Goal: Task Accomplishment & Management: Use online tool/utility

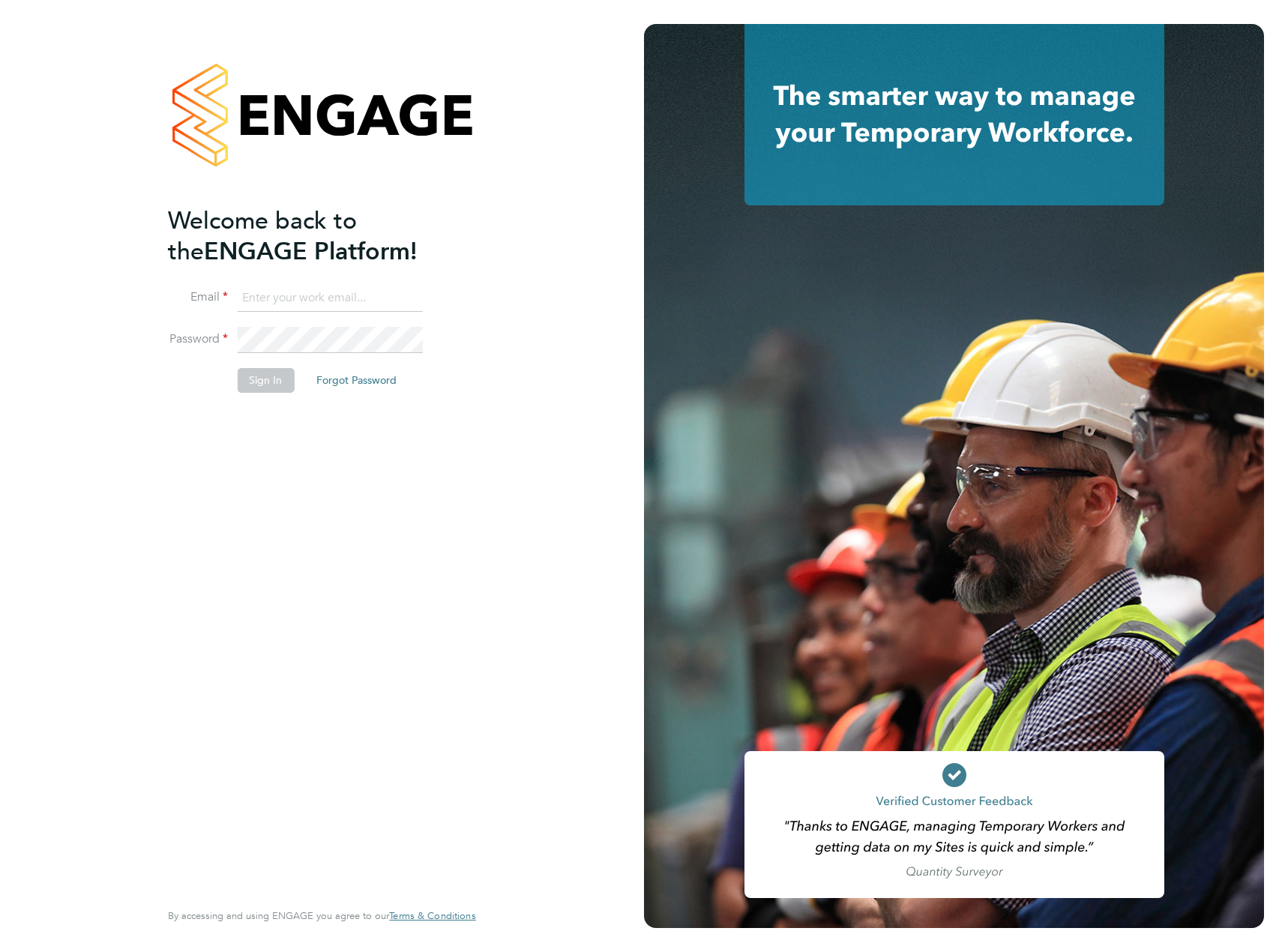
type input "[EMAIL_ADDRESS][PERSON_NAME][DOMAIN_NAME]"
click at [253, 396] on li "Sign In Forgot Password" at bounding box center [314, 387] width 293 height 39
click at [262, 385] on button "Sign In" at bounding box center [265, 379] width 57 height 24
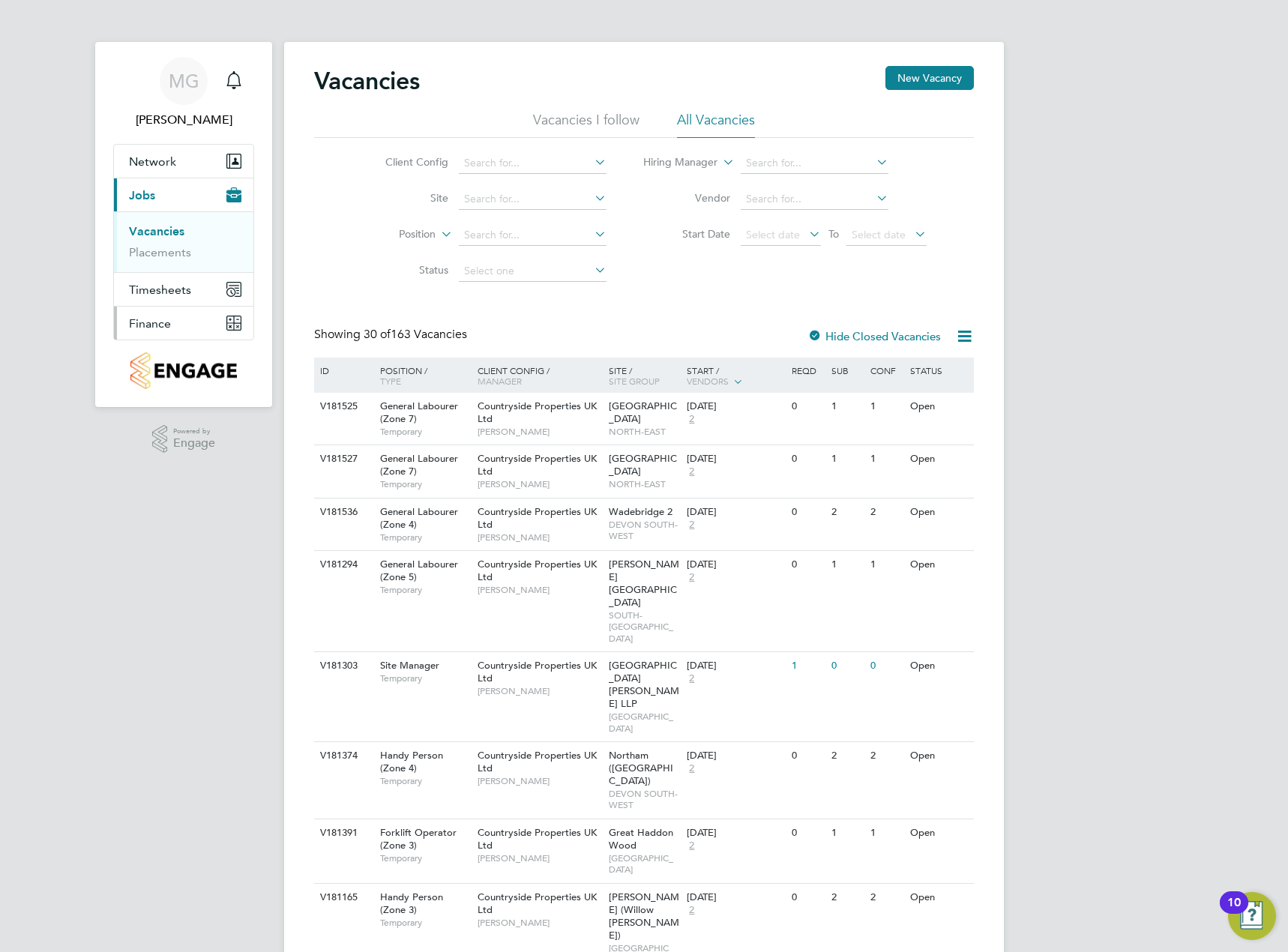
click at [186, 324] on button "Finance" at bounding box center [183, 323] width 140 height 33
click at [180, 329] on button "Finance" at bounding box center [183, 323] width 140 height 33
click at [181, 308] on li "Invoices & Credit Notes" at bounding box center [185, 307] width 113 height 30
click at [185, 303] on link "Invoices & Credit Notes" at bounding box center [176, 306] width 94 height 29
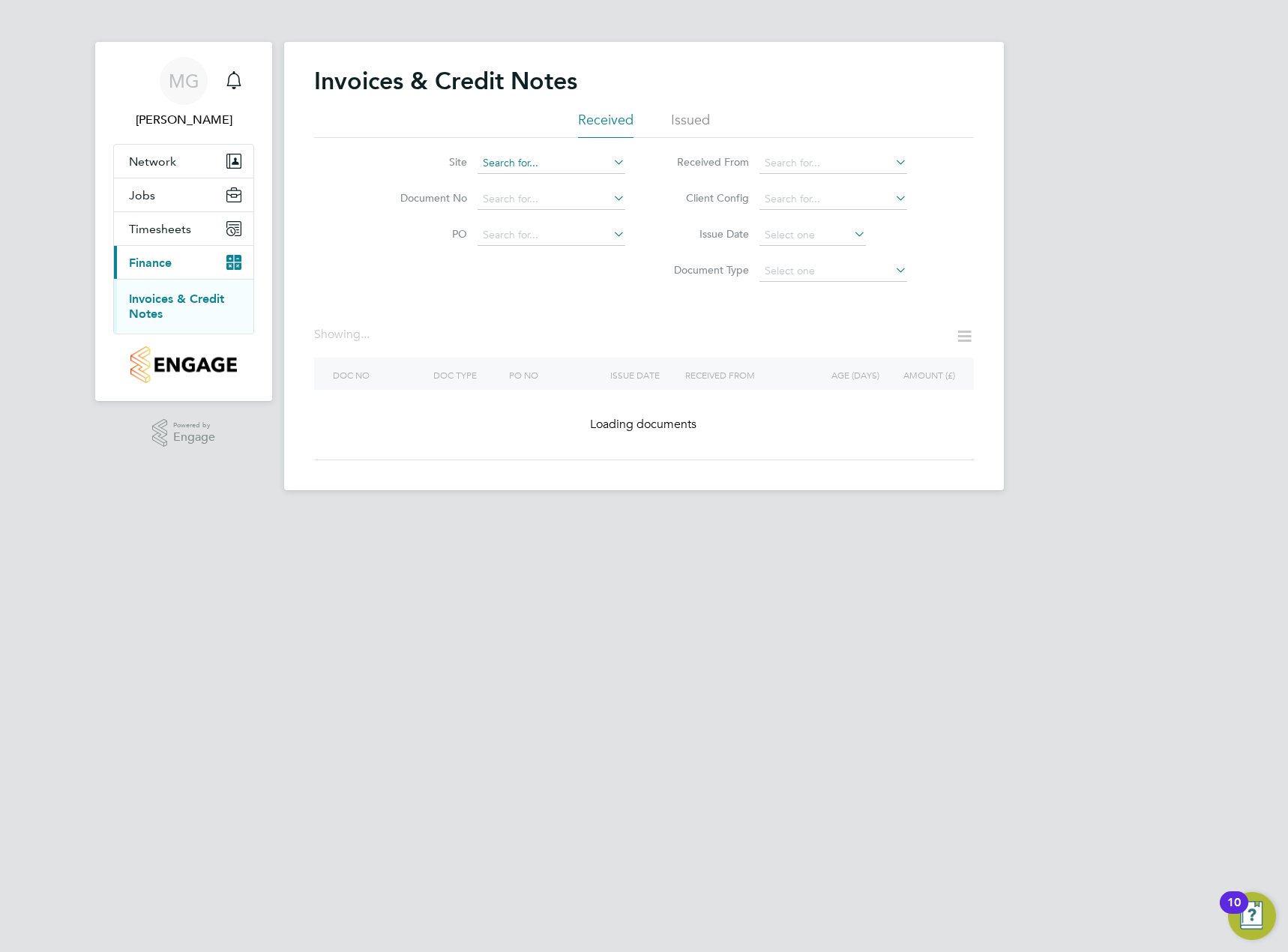
click at [568, 161] on input at bounding box center [551, 163] width 148 height 21
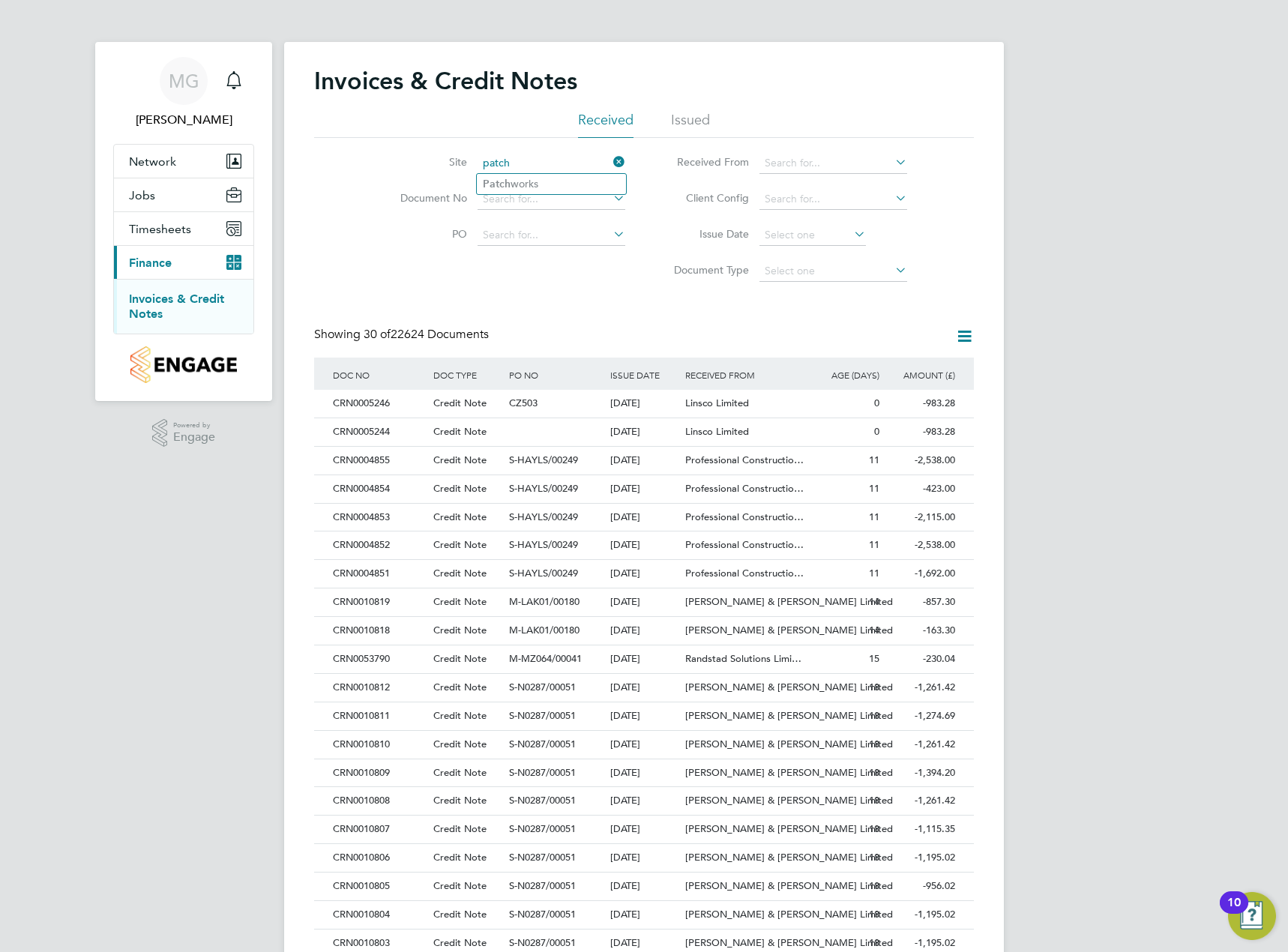
type input "patch"
click at [539, 164] on input at bounding box center [551, 163] width 148 height 21
click at [543, 177] on li "Patch works" at bounding box center [552, 184] width 150 height 20
type input "Patchworks"
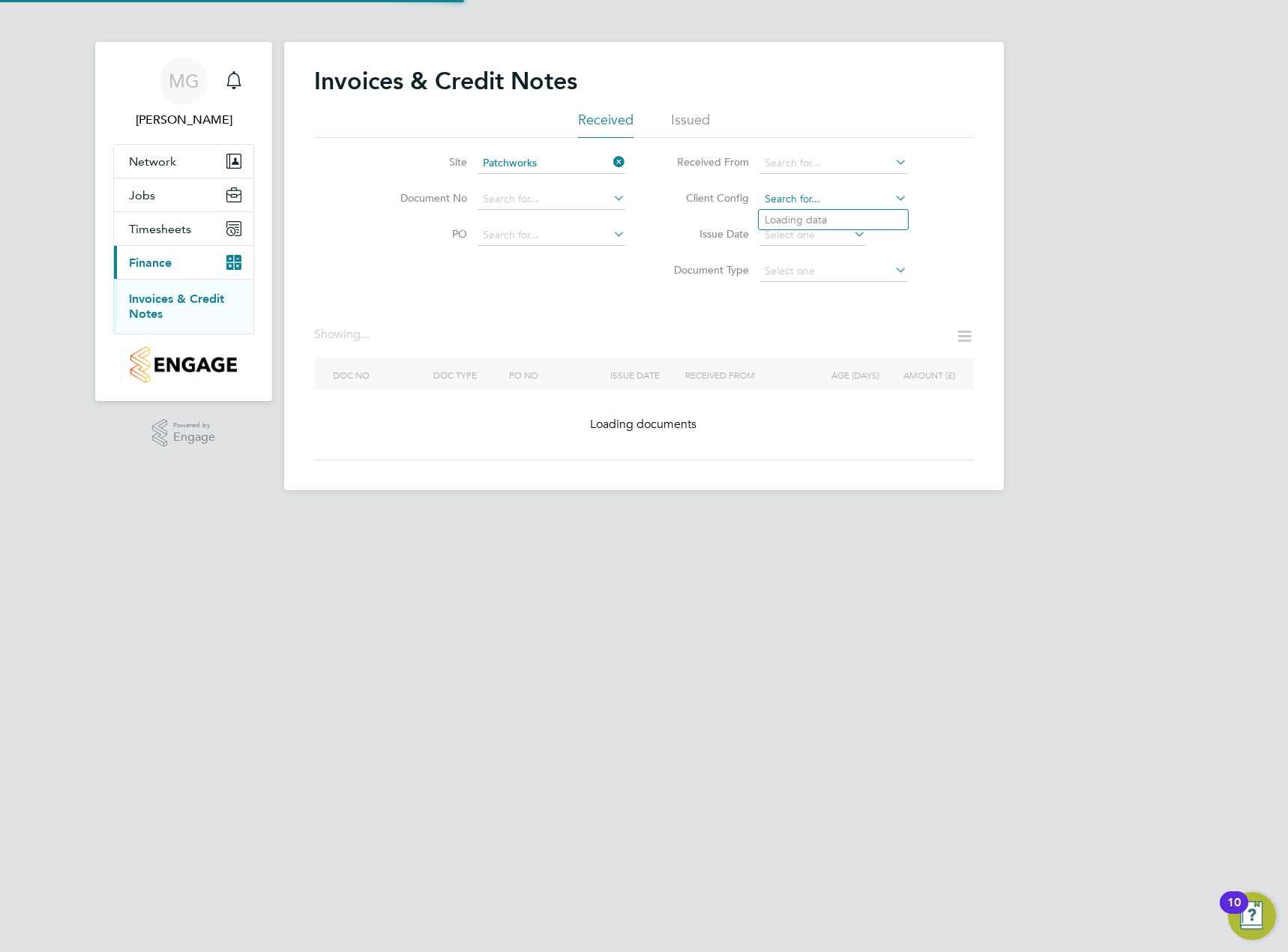
click at [809, 201] on input at bounding box center [833, 199] width 148 height 21
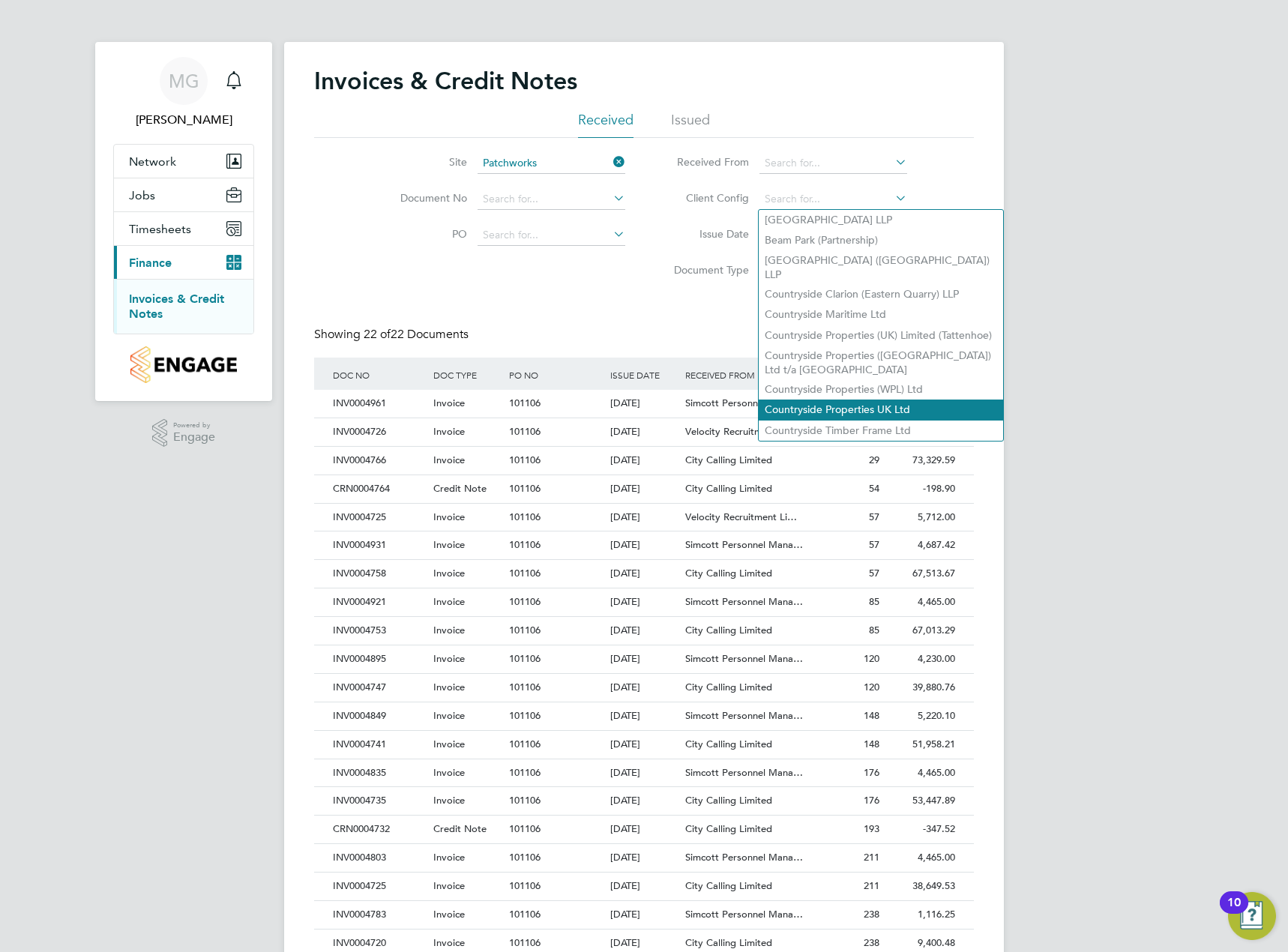
click at [863, 400] on li "Countryside Properties UK Ltd" at bounding box center [881, 410] width 244 height 20
type input "Countryside Properties UK Ltd"
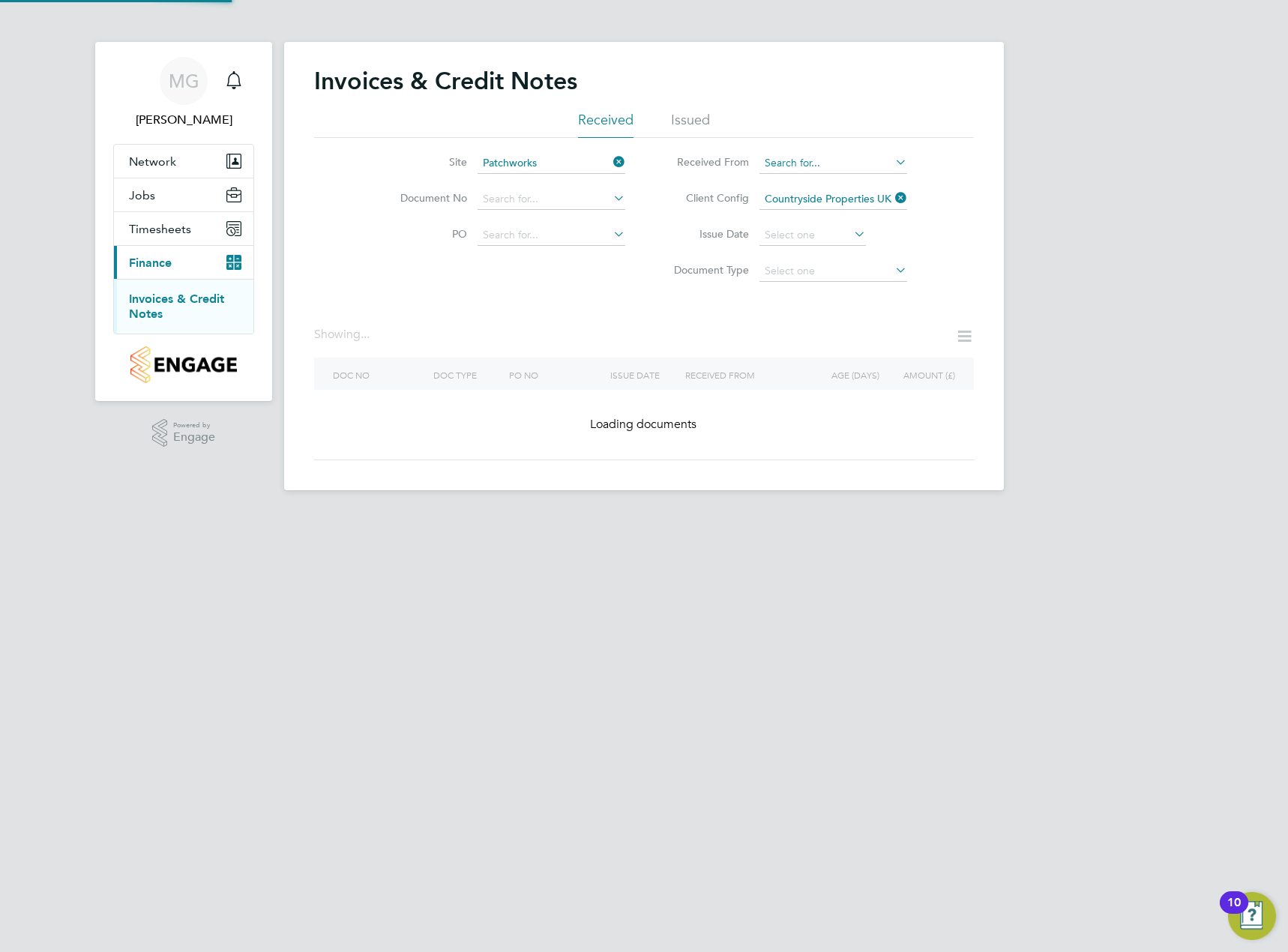
click at [860, 163] on input at bounding box center [833, 163] width 148 height 21
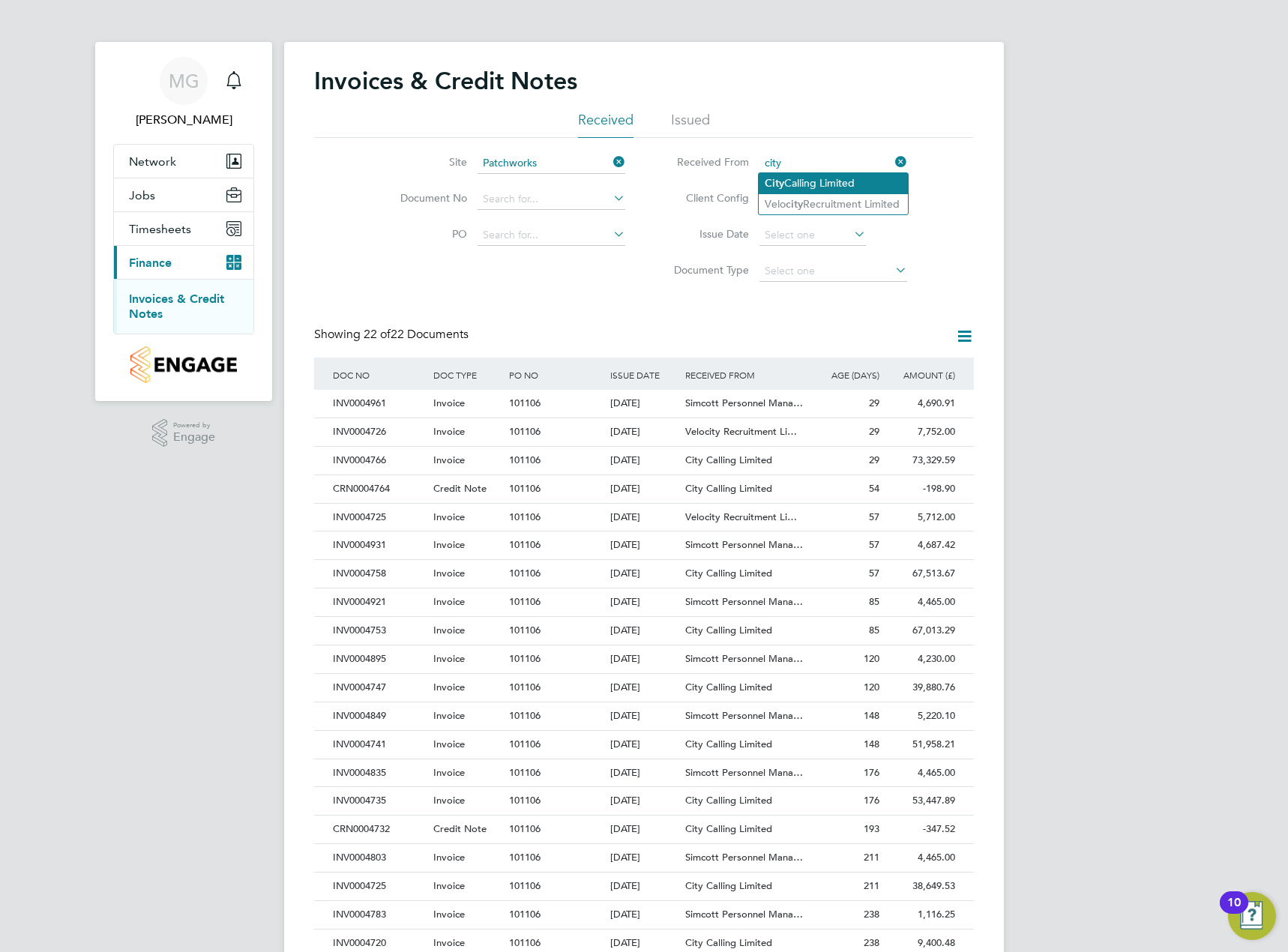
click at [867, 181] on li "City Calling Limited" at bounding box center [833, 183] width 150 height 20
type input "City Calling Limited"
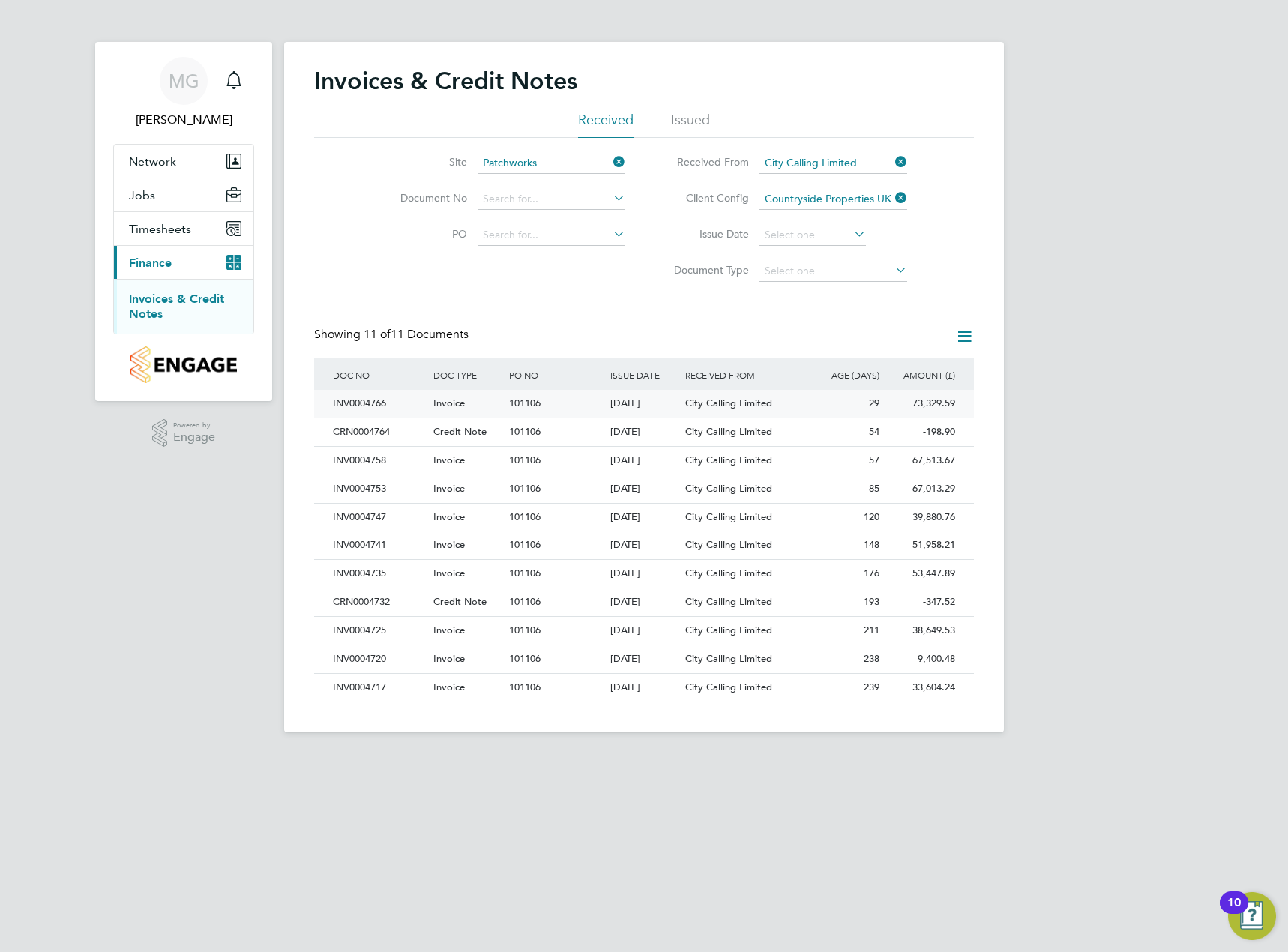
click at [607, 408] on div "01 Sep 2025" at bounding box center [644, 403] width 76 height 28
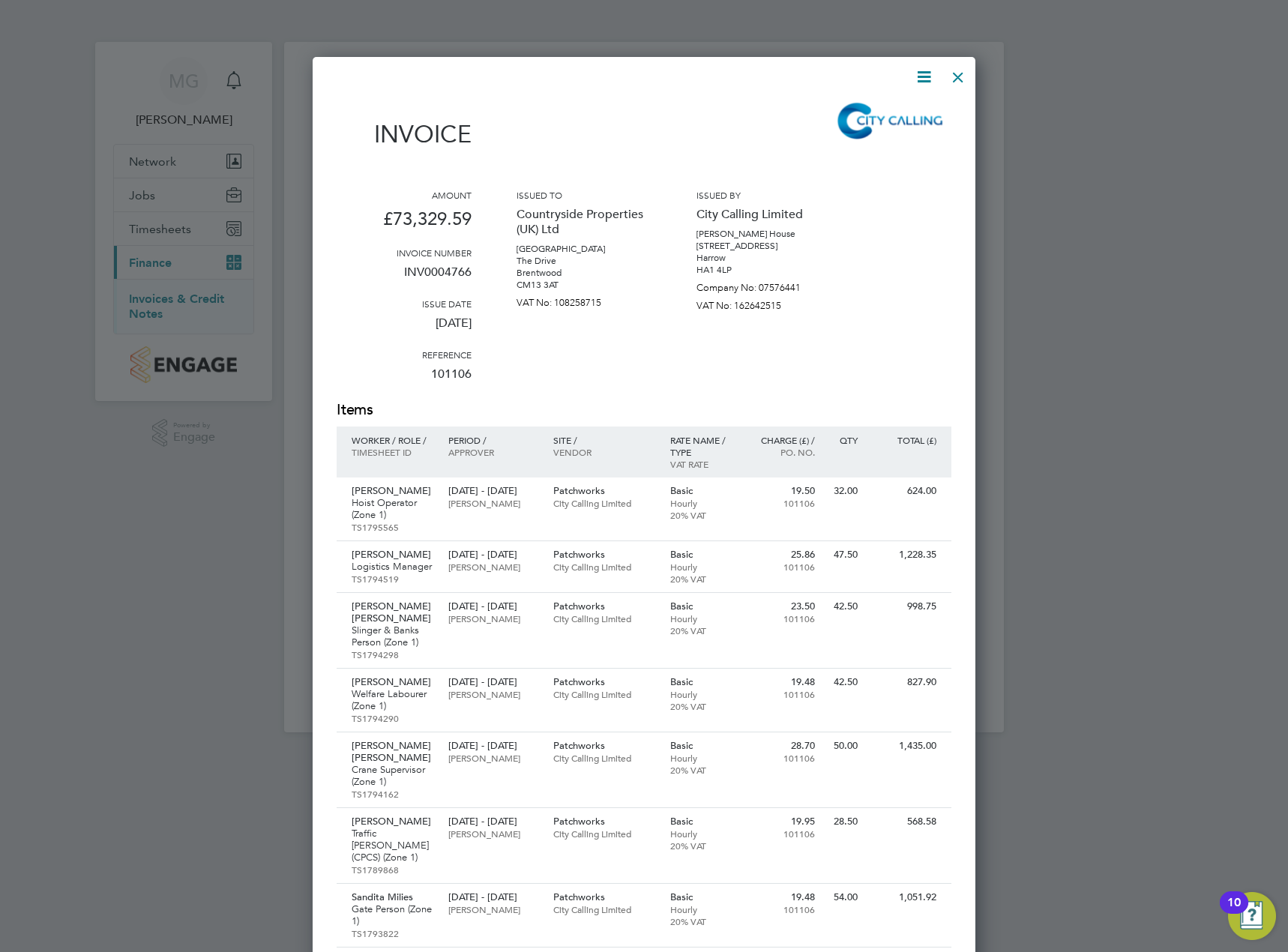
click at [960, 79] on div at bounding box center [958, 74] width 27 height 27
